Goal: Find specific page/section: Find specific page/section

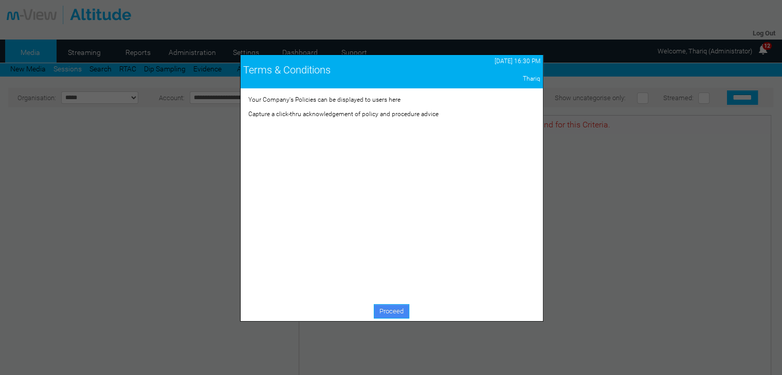
click at [400, 314] on link "Proceed" at bounding box center [391, 311] width 35 height 14
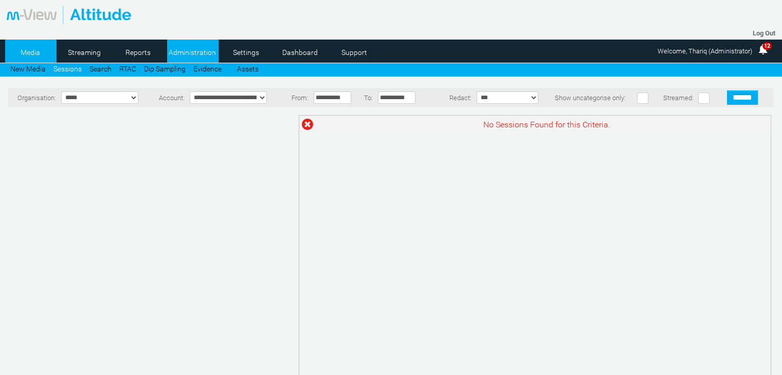
click at [211, 51] on link "Administration" at bounding box center [192, 52] width 50 height 15
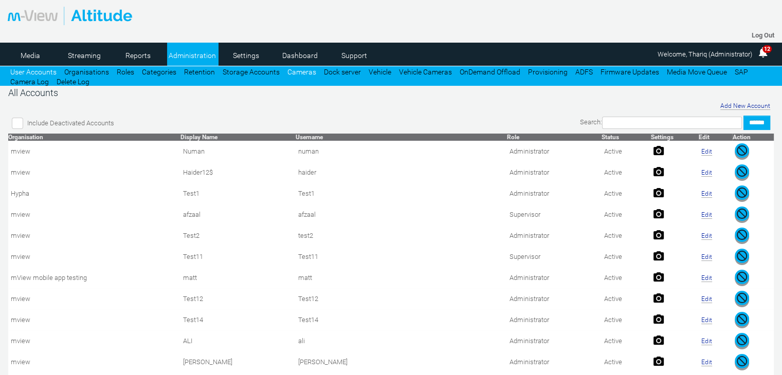
click at [287, 71] on link "Cameras" at bounding box center [301, 72] width 29 height 8
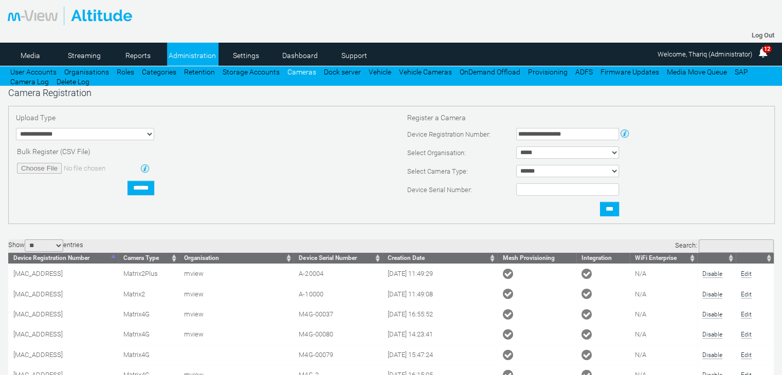
click at [597, 256] on th "Integration" at bounding box center [602, 258] width 53 height 11
